Goal: Task Accomplishment & Management: Manage account settings

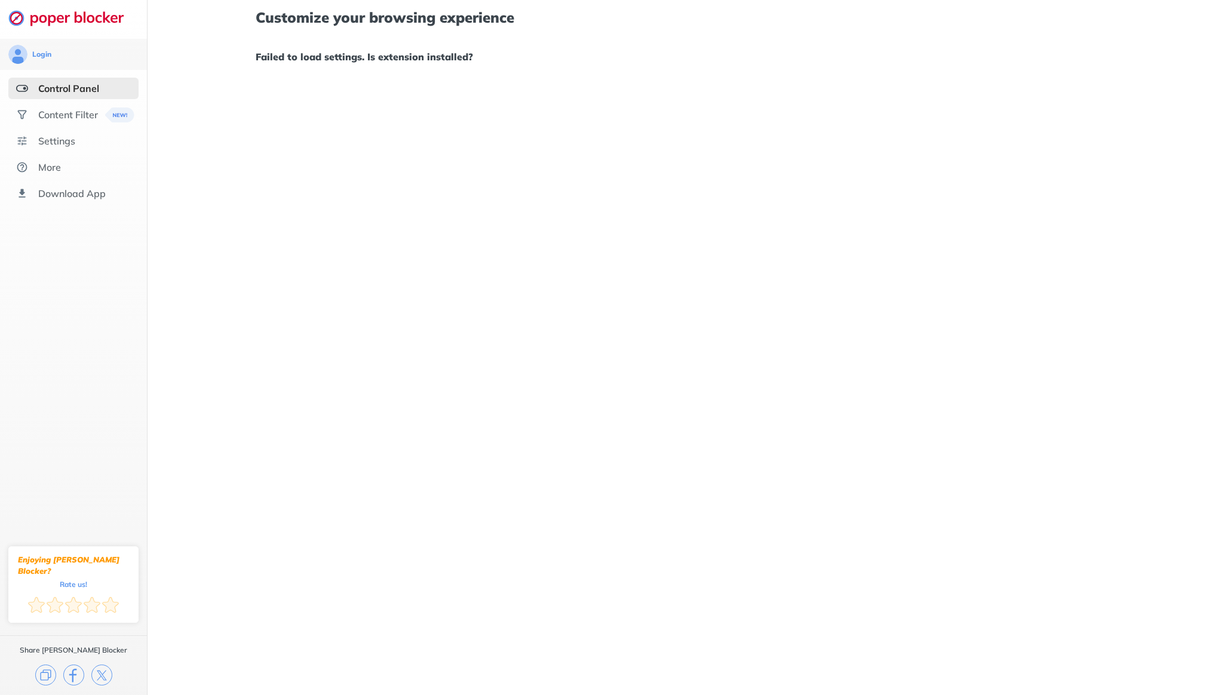
click at [758, 77] on div "Customize your browsing experience Failed to load settings. Is extension instal…" at bounding box center [688, 347] width 1080 height 695
click at [63, 118] on div "Content Filter" at bounding box center [68, 115] width 60 height 12
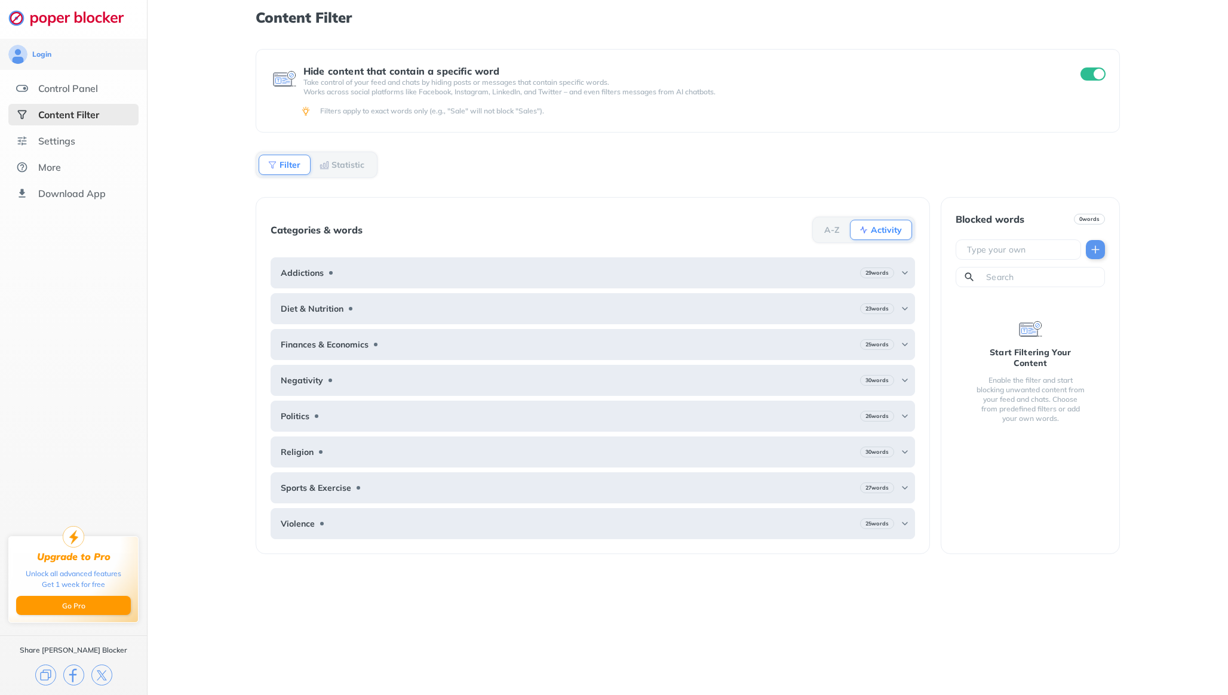
click at [64, 100] on ul "Control Panel Content Filter Settings More Download App" at bounding box center [73, 141] width 147 height 127
click at [65, 95] on div "Control Panel" at bounding box center [73, 89] width 130 height 22
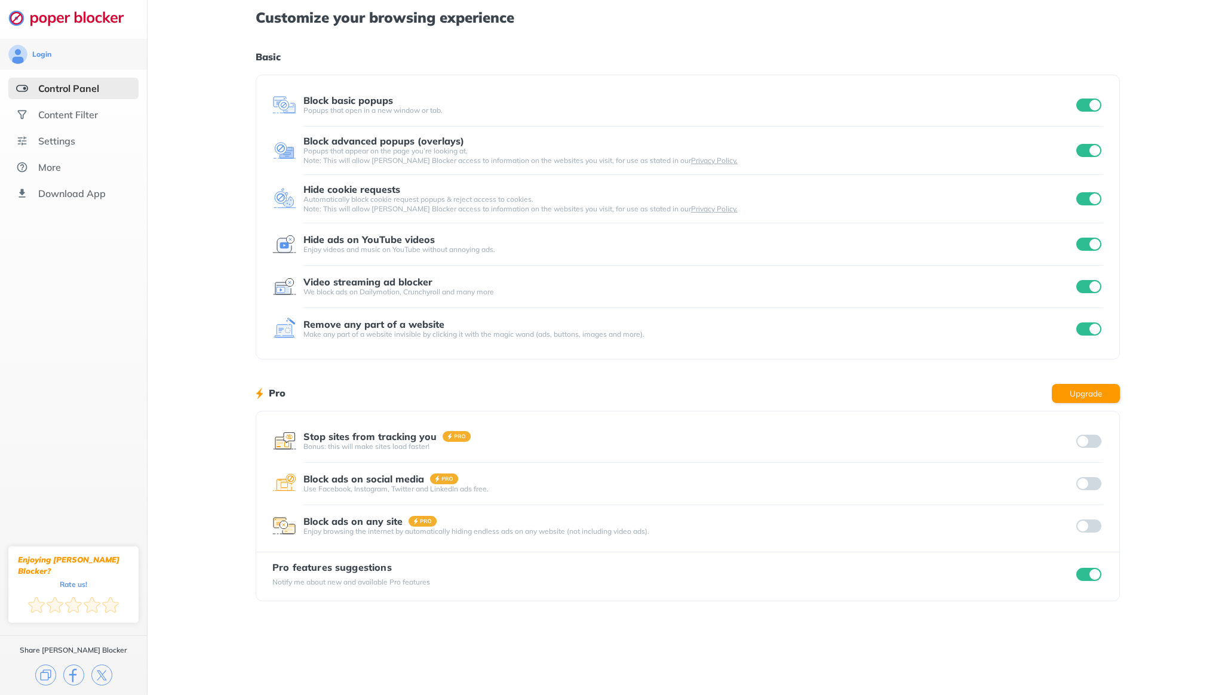
click at [934, 369] on div "Customize your browsing experience Basic Block basic popups Popups that open in…" at bounding box center [688, 309] width 864 height 618
